Goal: Transaction & Acquisition: Download file/media

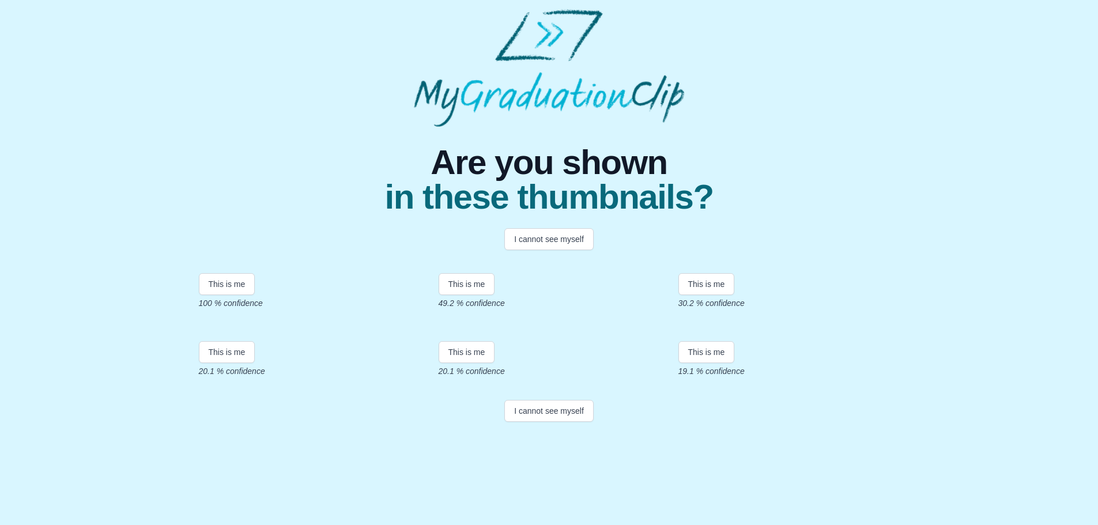
scroll to position [115, 0]
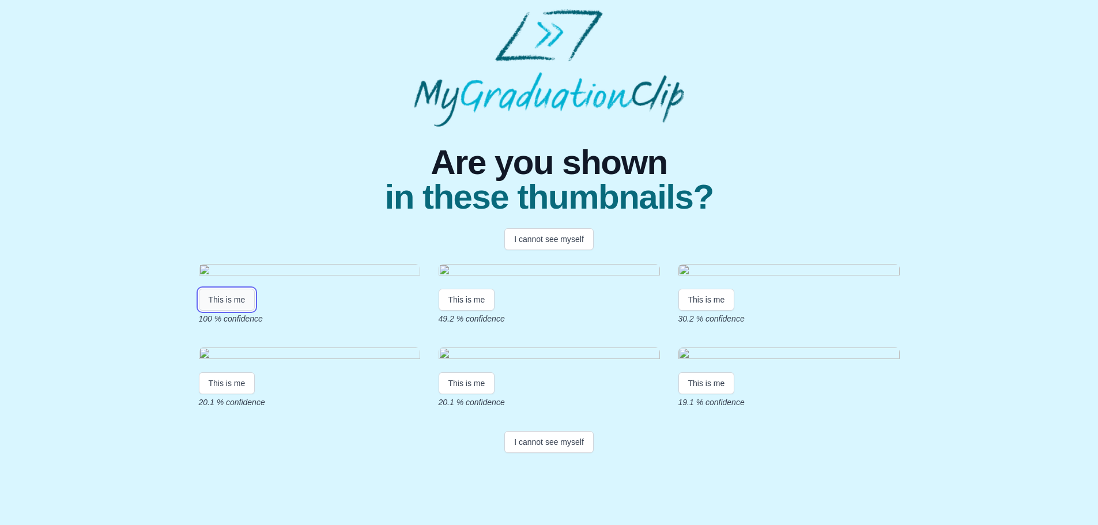
click at [239, 291] on button "This is me" at bounding box center [227, 300] width 56 height 22
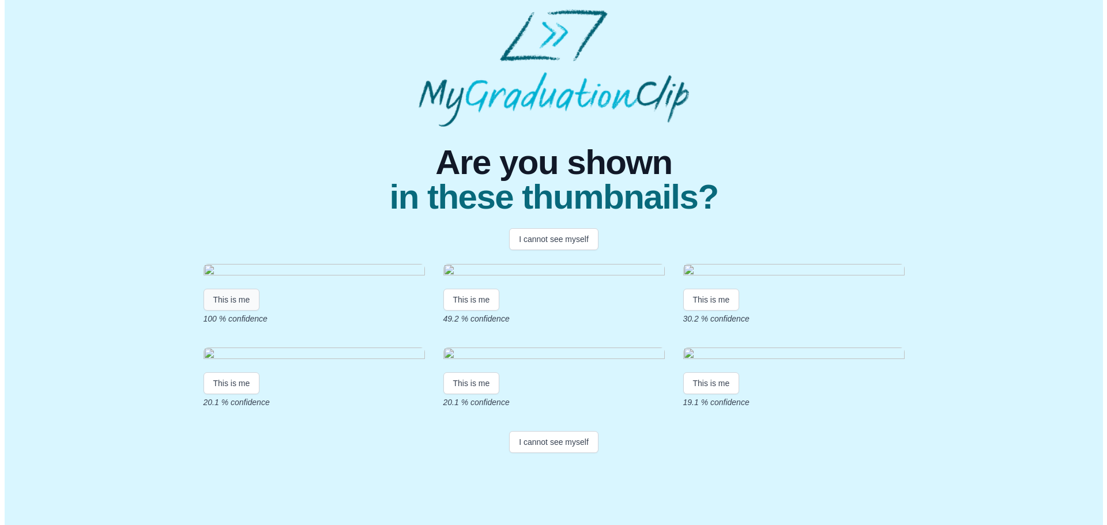
scroll to position [0, 0]
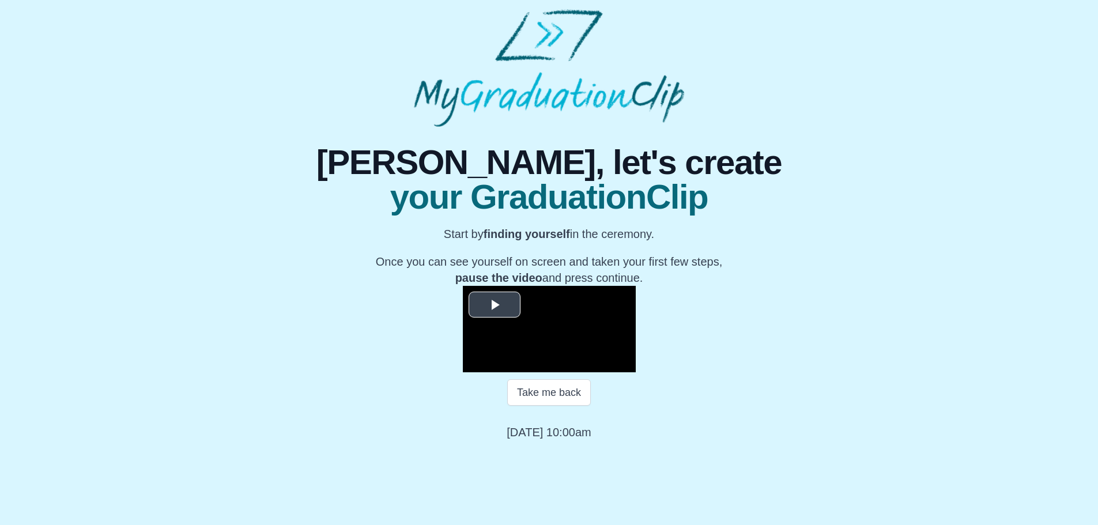
scroll to position [115, 0]
click at [463, 286] on video "Video Player" at bounding box center [549, 329] width 173 height 86
click at [509, 372] on div "Loaded : 0% 0:32:27 0:00:04 Progress : 0%" at bounding box center [561, 363] width 104 height 17
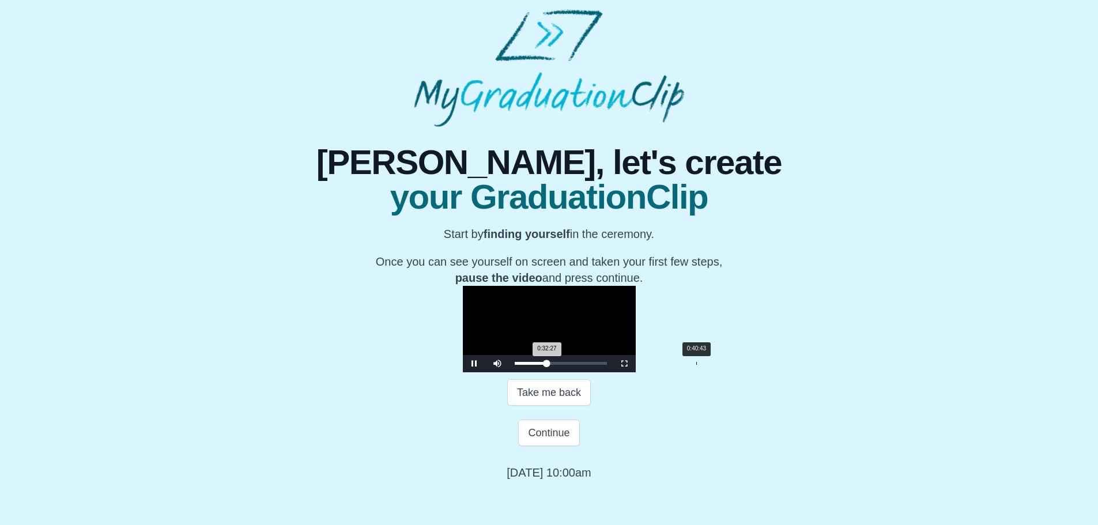
click at [537, 372] on div "Loaded : 0% 0:40:43 0:32:27 Progress : 0%" at bounding box center [561, 363] width 104 height 17
click at [560, 372] on div "Loaded : 0% 0:45:46 0:45:54 Progress : 0%" at bounding box center [561, 363] width 104 height 17
click at [574, 372] on div "Loaded : 0% 0:48:52 0:48:52 Progress : 0%" at bounding box center [561, 363] width 104 height 17
click at [586, 372] on div "Loaded : 0% 0:51:12 0:49:00 Progress : 0%" at bounding box center [561, 363] width 104 height 17
click at [593, 372] on div "Loaded : 0% 0:53:16 0:53:16 Progress : 0%" at bounding box center [561, 363] width 104 height 17
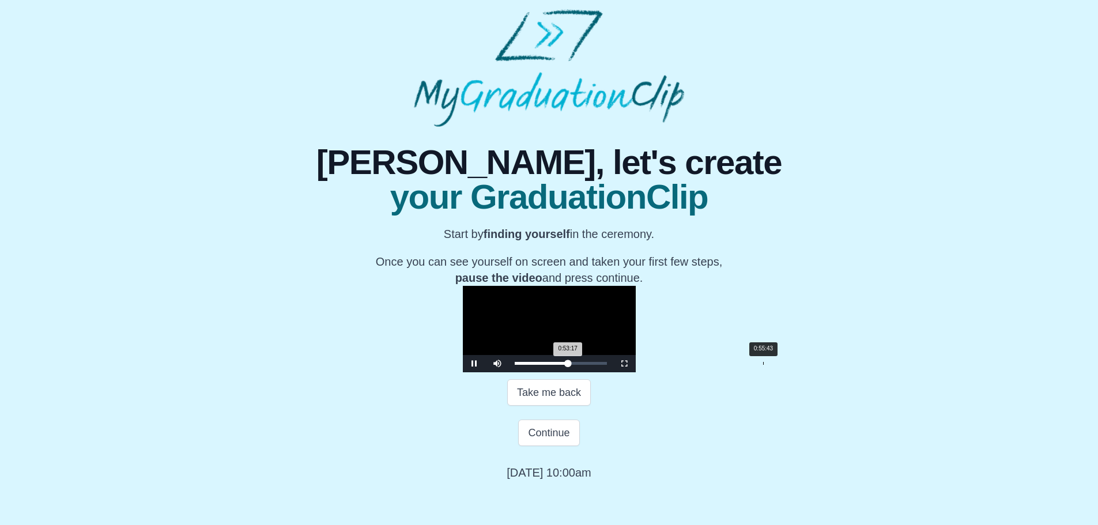
click at [604, 372] on div "Loaded : 0% 0:55:43 0:53:17 Progress : 0%" at bounding box center [561, 363] width 104 height 17
click at [609, 372] on div "Loaded : 0% 0:56:45 0:56:53 Progress : 0%" at bounding box center [561, 363] width 104 height 17
click at [613, 372] on div "Loaded : 0% 0:58:03 0:56:53 Progress : 0%" at bounding box center [561, 363] width 104 height 17
click at [613, 372] on div "Loaded : 0% 0:58:57 0:58:04 Progress : 0%" at bounding box center [561, 363] width 104 height 17
click at [613, 372] on div "Loaded : 0% 0:59:59 0:59:05 Progress : 0%" at bounding box center [561, 363] width 104 height 17
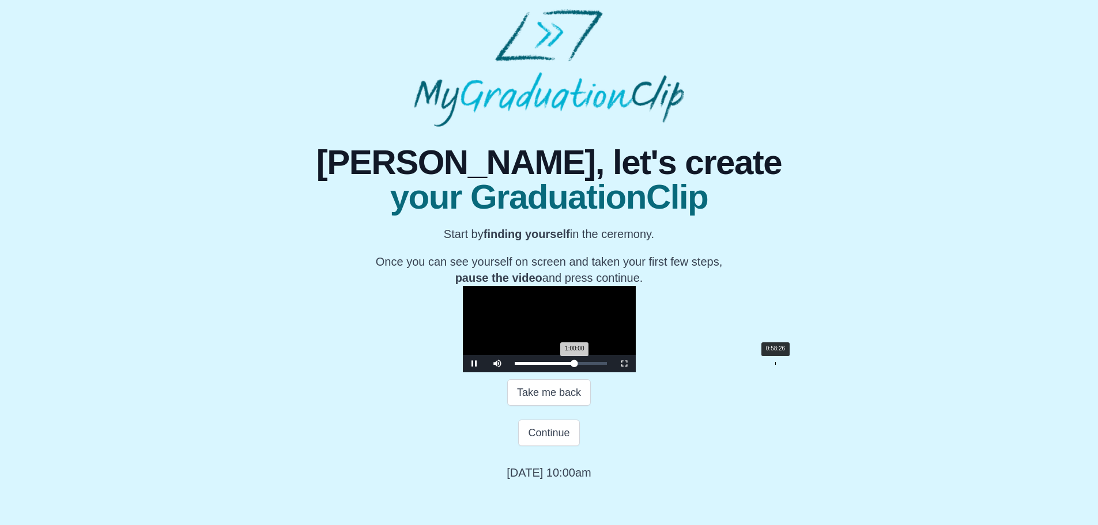
click at [613, 372] on div "Loaded : 0% 0:58:26 1:00:00 Progress : 0%" at bounding box center [561, 363] width 104 height 17
click at [604, 365] on div "Loaded : 0% 0:55:43 0:57:56 Progress : 0%" at bounding box center [561, 363] width 92 height 3
click at [624, 364] on span "Video Player" at bounding box center [624, 364] width 0 height 0
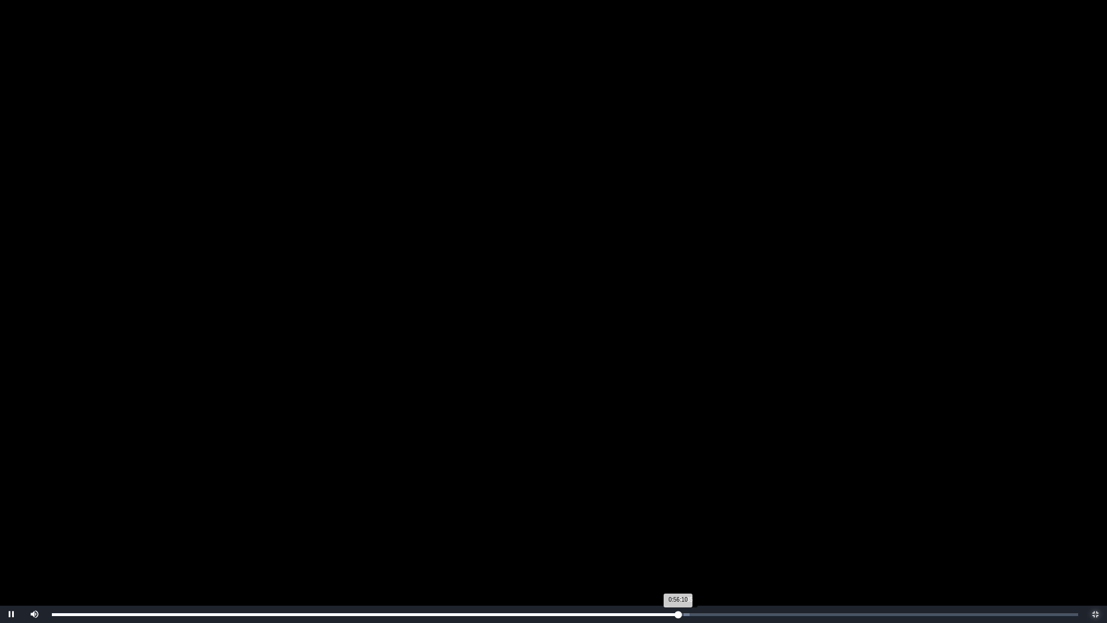
click at [678, 525] on div "0:56:10 Progress : 0%" at bounding box center [365, 614] width 626 height 3
click at [682, 525] on div "0:56:33 Progress : 0%" at bounding box center [367, 614] width 630 height 3
click at [764, 456] on video "Video Player" at bounding box center [553, 311] width 1107 height 623
click at [690, 388] on video "Video Player" at bounding box center [553, 311] width 1107 height 623
click at [926, 525] on video "Video Player" at bounding box center [553, 311] width 1107 height 623
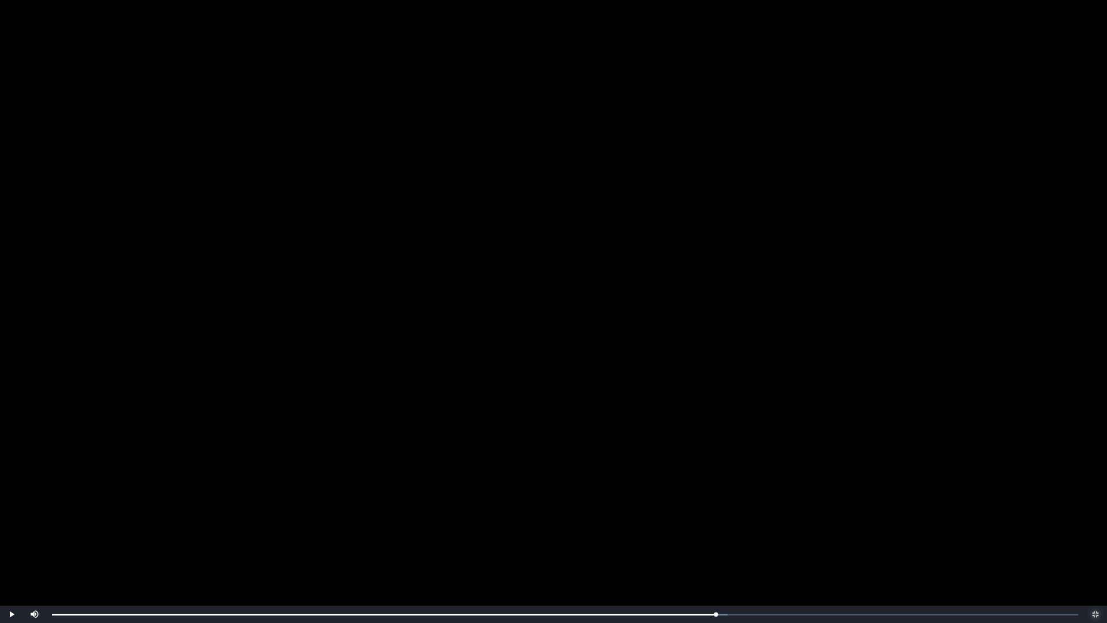
click at [1095, 525] on span "Video Player" at bounding box center [1095, 614] width 0 height 0
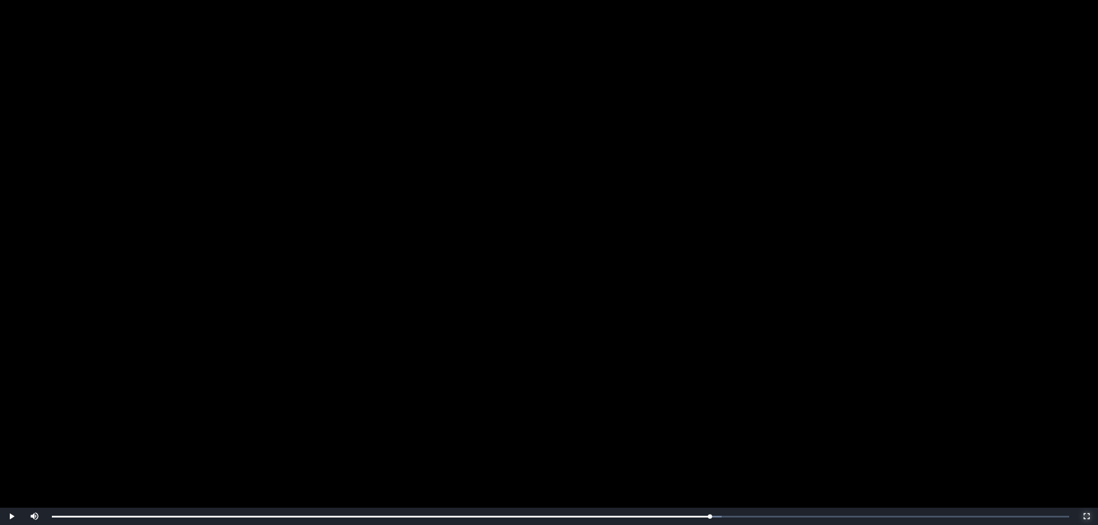
scroll to position [155, 0]
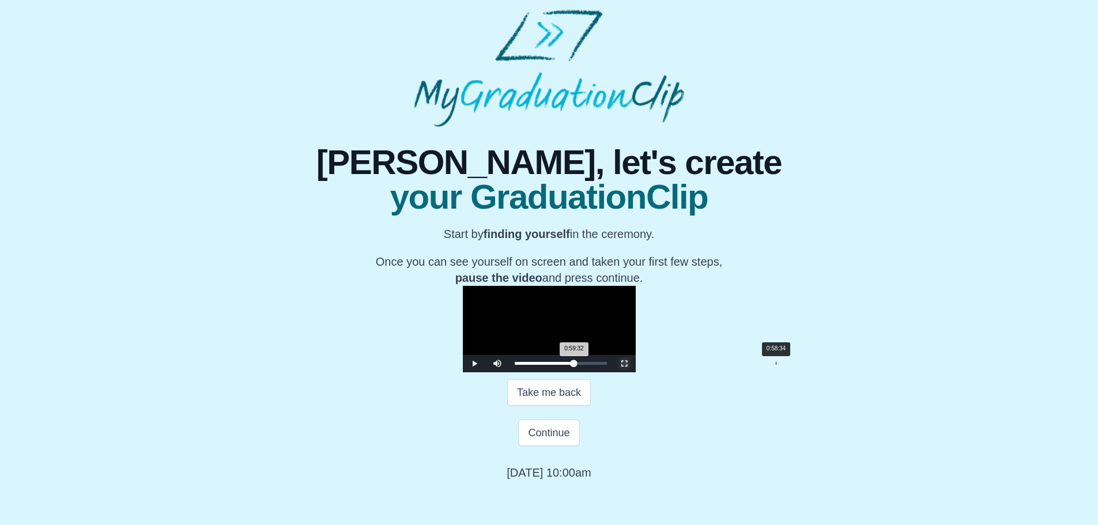
click at [574, 365] on div "0:59:32 Progress : 0%" at bounding box center [544, 363] width 59 height 3
click at [611, 372] on div "Loaded : 0% 0:57:16 0:58:34 Progress : 0%" at bounding box center [561, 363] width 104 height 17
click at [572, 365] on div "0:57:16 Progress : 0%" at bounding box center [544, 363] width 58 height 3
click at [572, 365] on div "0:57:40 Progress : 0%" at bounding box center [544, 363] width 58 height 3
click at [572, 365] on div "0:58:03 Progress : 0%" at bounding box center [544, 363] width 58 height 3
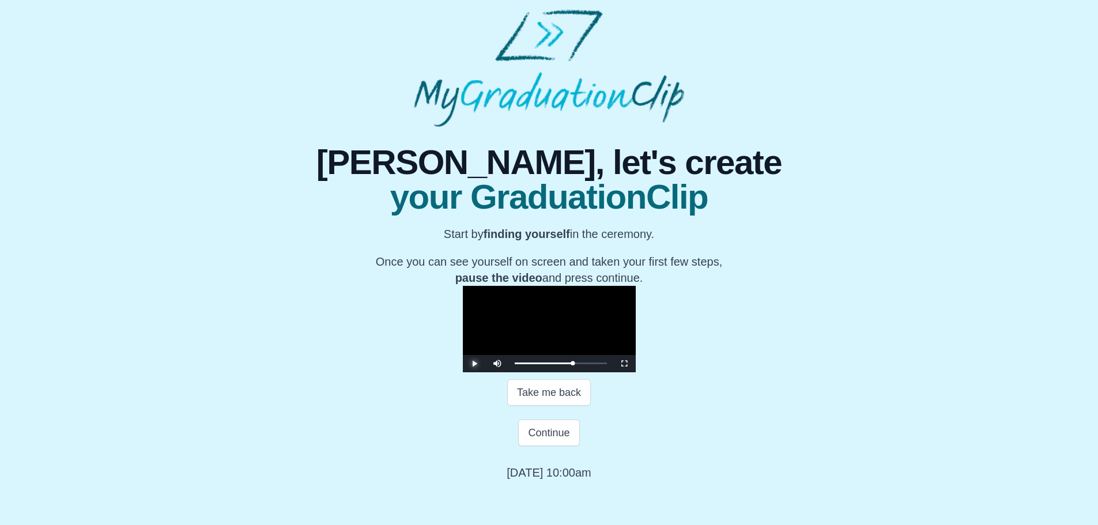
click at [474, 364] on span "Video Player" at bounding box center [474, 364] width 0 height 0
click at [573, 365] on div "0:57:16 Progress : 0%" at bounding box center [544, 363] width 58 height 3
click at [572, 365] on div "0:57:18 Progress : 0%" at bounding box center [544, 363] width 58 height 3
drag, startPoint x: 778, startPoint y: 398, endPoint x: 772, endPoint y: 469, distance: 71.7
click at [624, 364] on span "Video Player" at bounding box center [624, 364] width 0 height 0
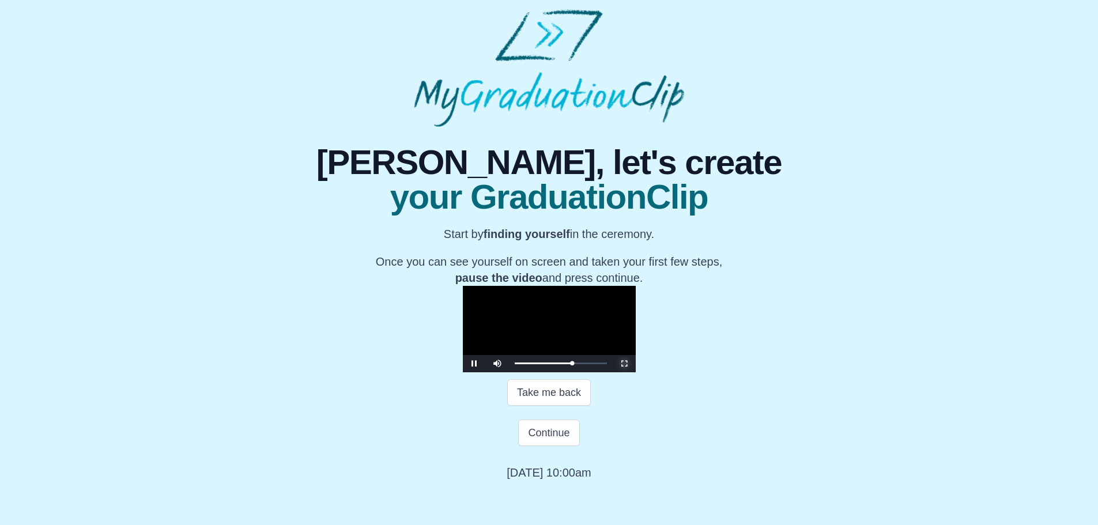
scroll to position [0, 0]
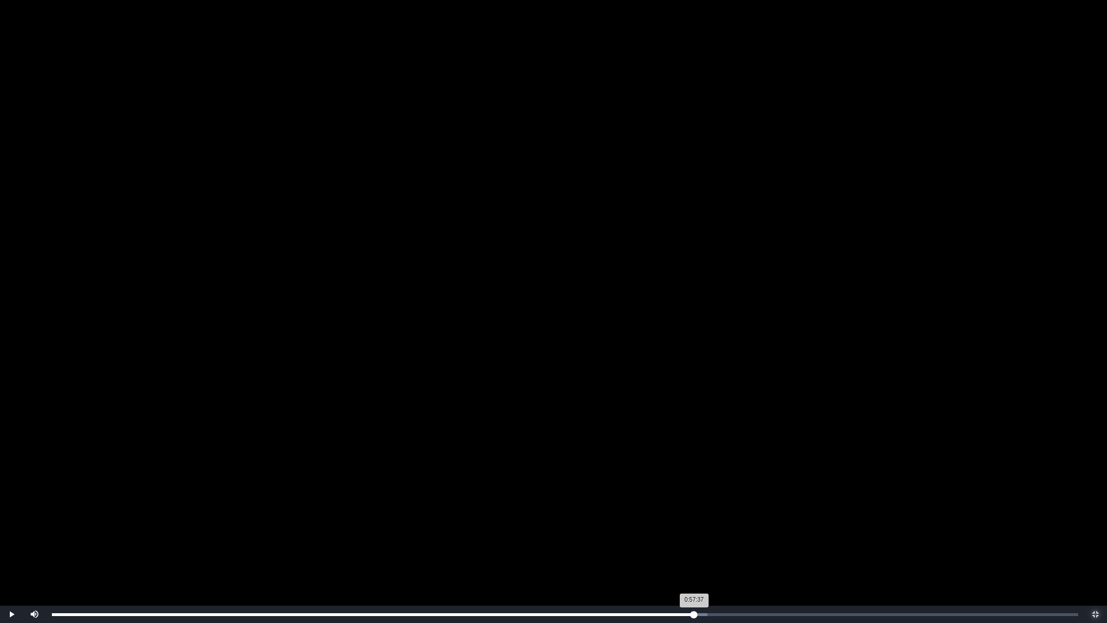
click at [694, 525] on div "0:57:37 Progress : 0%" at bounding box center [373, 614] width 642 height 3
click at [692, 525] on div "0:57:37 Progress : 0%" at bounding box center [373, 614] width 642 height 3
click at [689, 525] on div "0:57:28 Progress : 0%" at bounding box center [372, 614] width 640 height 3
click at [689, 525] on div "0:57:15 Progress : 0%" at bounding box center [370, 614] width 637 height 3
click at [690, 525] on div "0:57:21 Progress : 0%" at bounding box center [371, 614] width 638 height 3
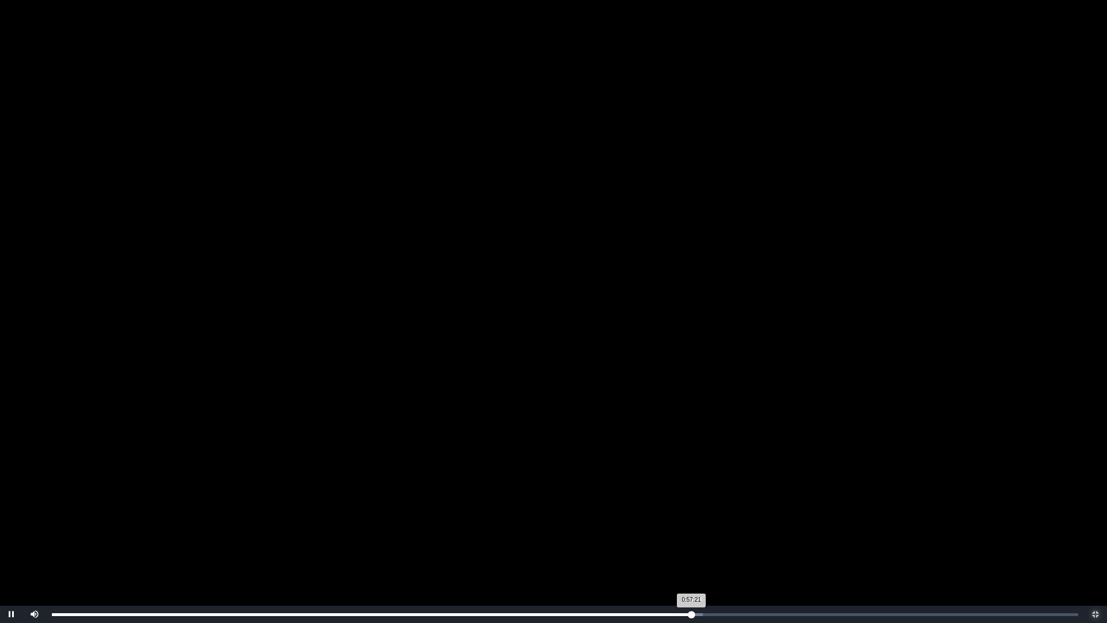
click at [691, 525] on div "0:57:21 Progress : 0%" at bounding box center [371, 614] width 639 height 3
click at [696, 525] on div "0:57:49 Progress : 0%" at bounding box center [374, 614] width 644 height 3
click at [508, 352] on video "Video Player" at bounding box center [553, 311] width 1107 height 623
click at [780, 313] on video "Video Player" at bounding box center [553, 311] width 1107 height 623
click at [897, 298] on video "Video Player" at bounding box center [553, 311] width 1107 height 623
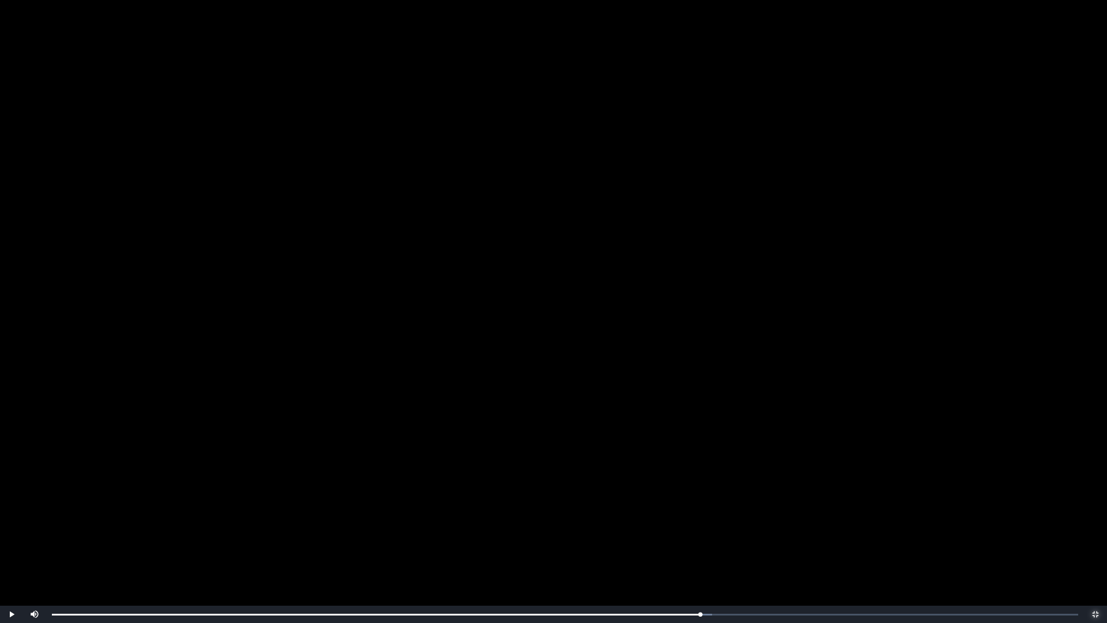
click at [1095, 525] on span "Video Player" at bounding box center [1095, 614] width 0 height 0
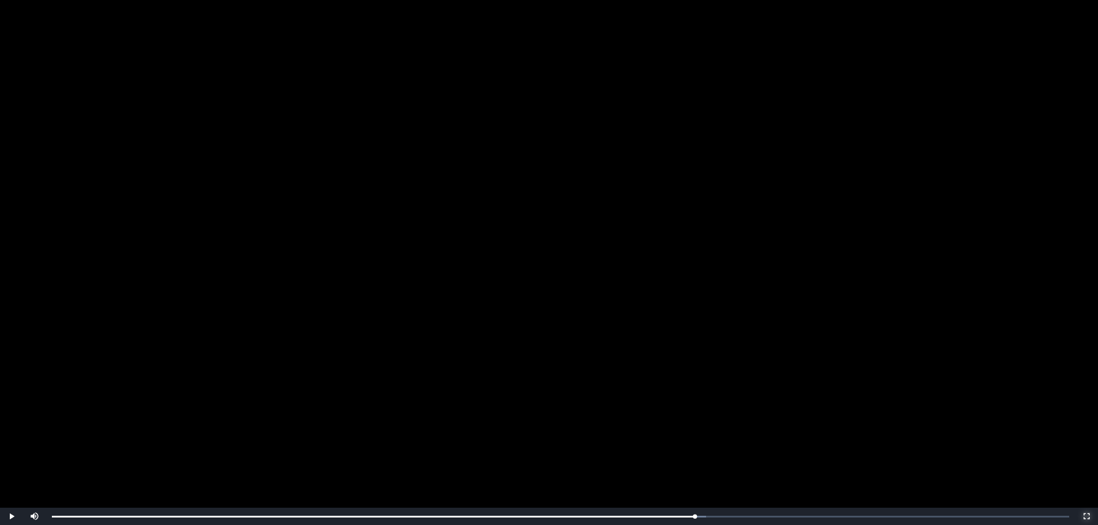
scroll to position [40, 0]
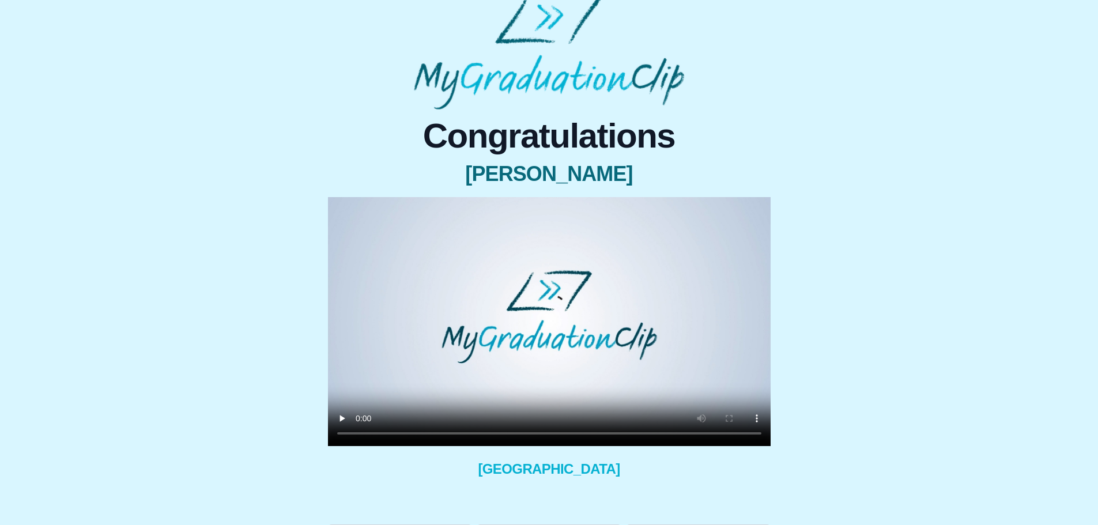
scroll to position [48, 0]
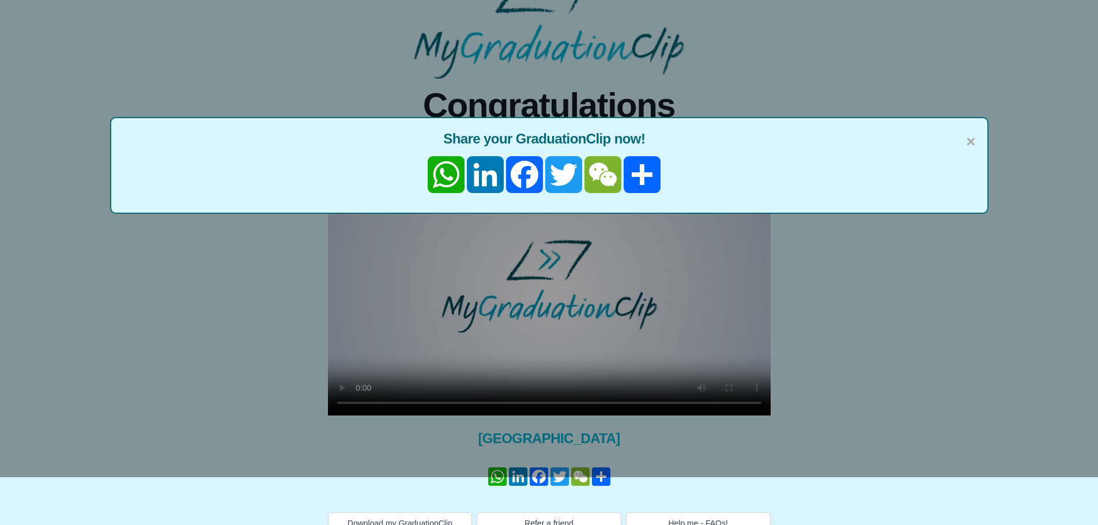
click at [722, 383] on div "× Share your GraduationClip now! WhatsApp LinkedIn Facebook Twitter WeChat Share" at bounding box center [549, 214] width 1098 height 525
click at [974, 144] on span "×" at bounding box center [970, 142] width 9 height 24
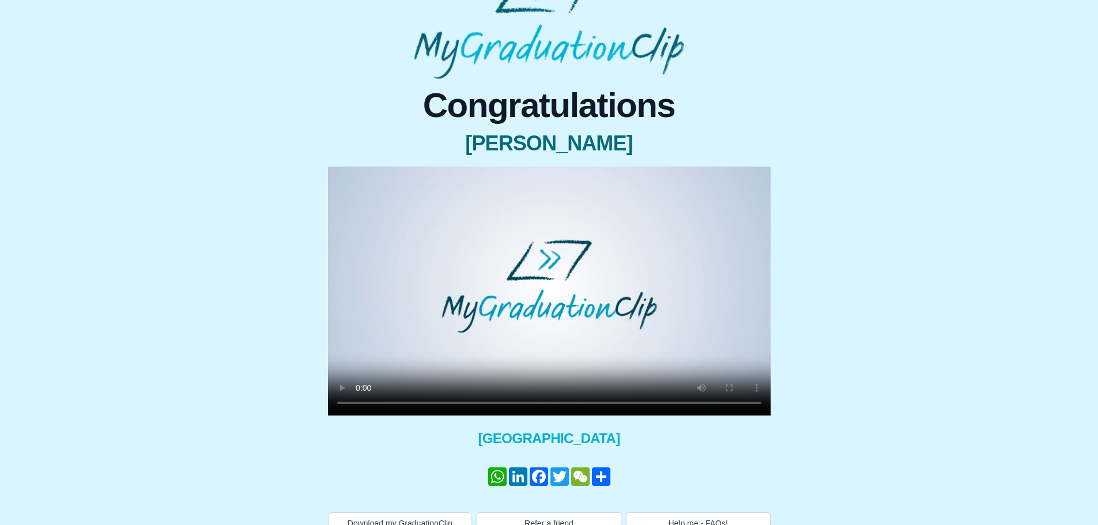
click at [644, 353] on video at bounding box center [549, 291] width 443 height 249
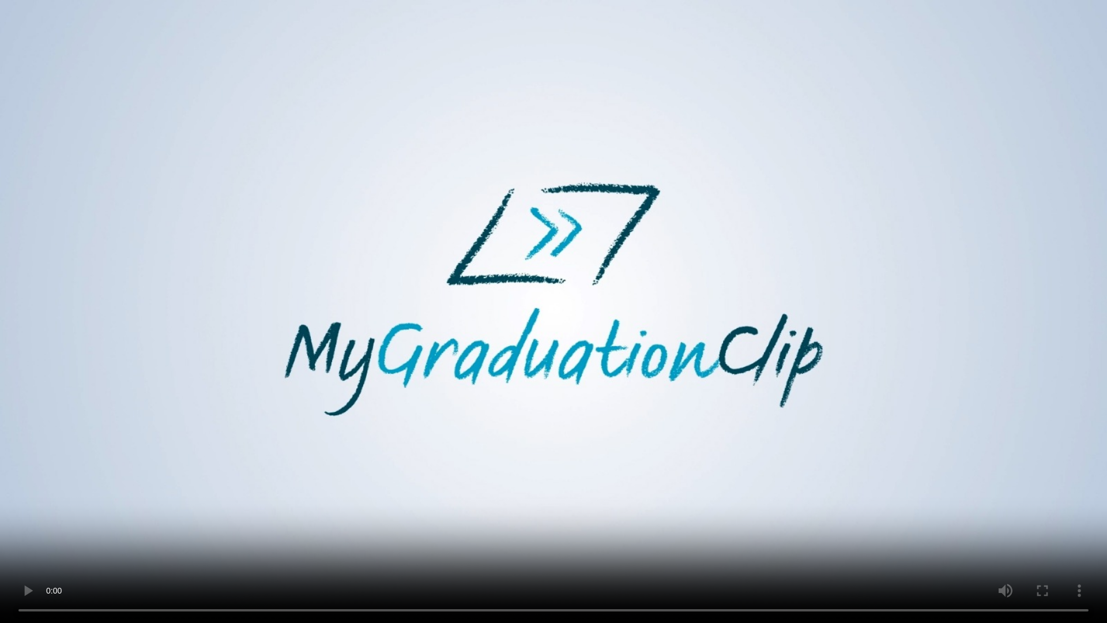
click at [503, 289] on video at bounding box center [553, 311] width 1107 height 623
click at [517, 308] on video at bounding box center [553, 311] width 1107 height 623
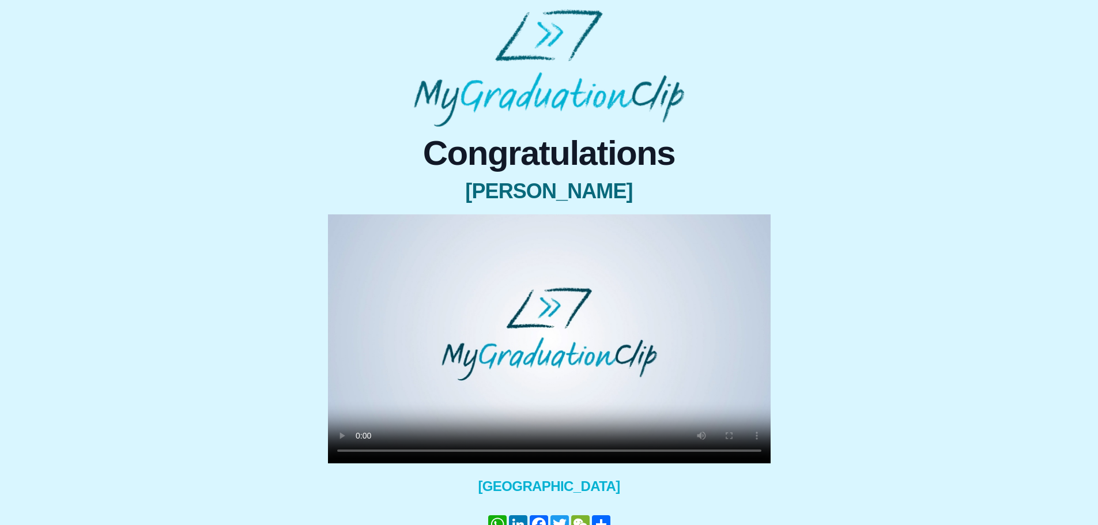
click at [578, 314] on video at bounding box center [549, 338] width 443 height 249
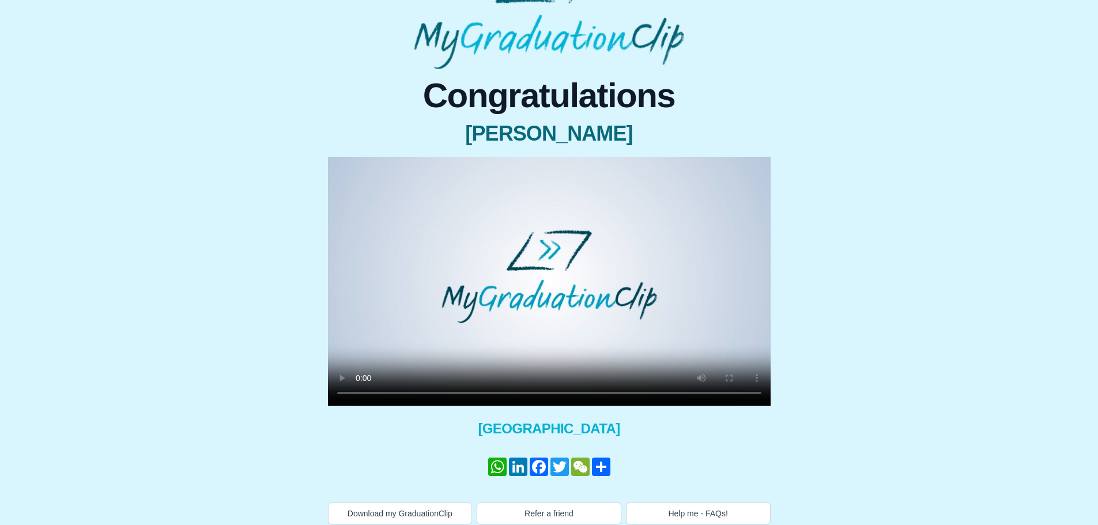
scroll to position [66, 0]
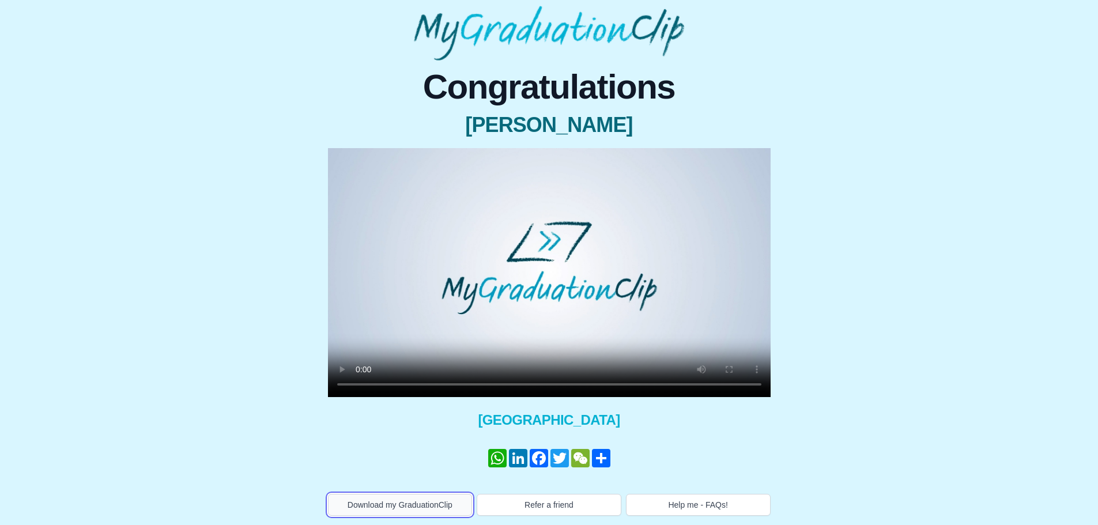
click at [432, 504] on button "Download my GraduationClip" at bounding box center [400, 505] width 145 height 22
